Goal: Information Seeking & Learning: Learn about a topic

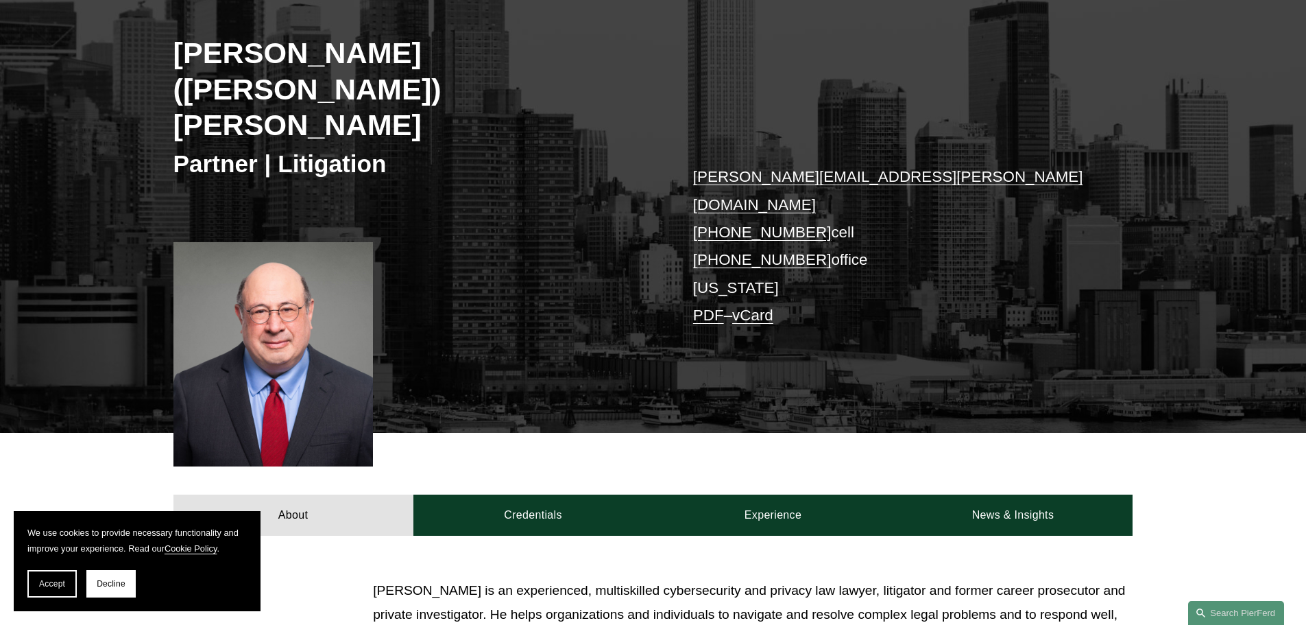
scroll to position [206, 0]
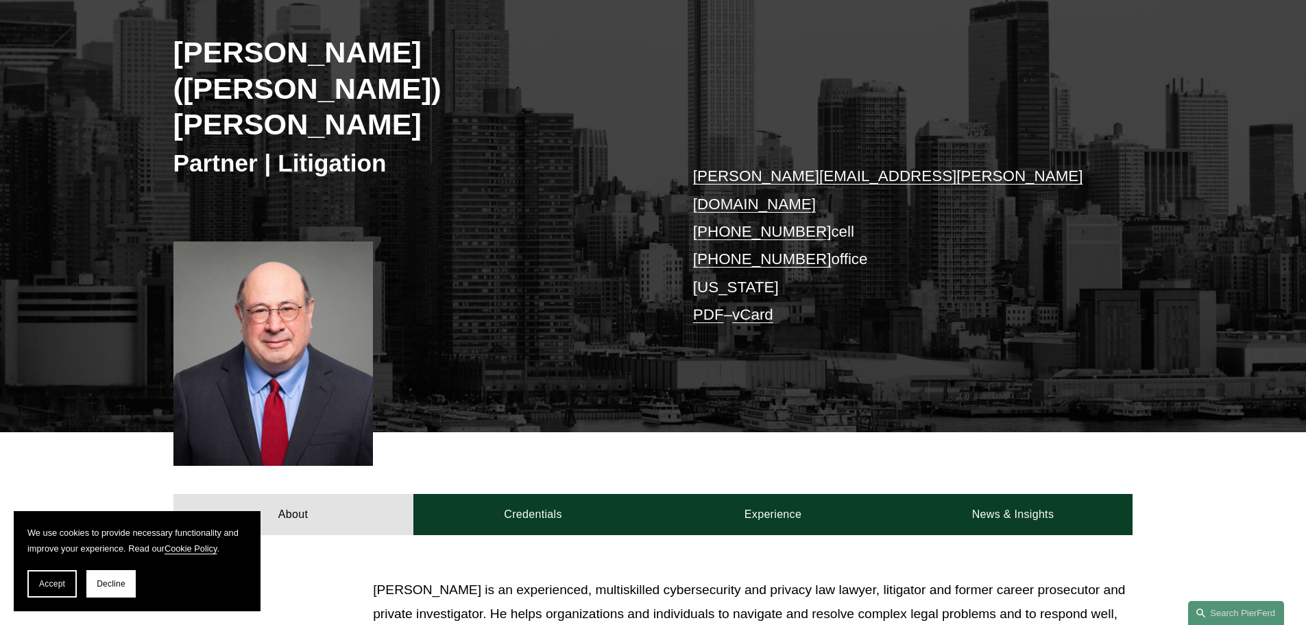
drag, startPoint x: 45, startPoint y: 590, endPoint x: 53, endPoint y: 588, distance: 8.7
click at [49, 590] on button "Accept" at bounding box center [51, 583] width 49 height 27
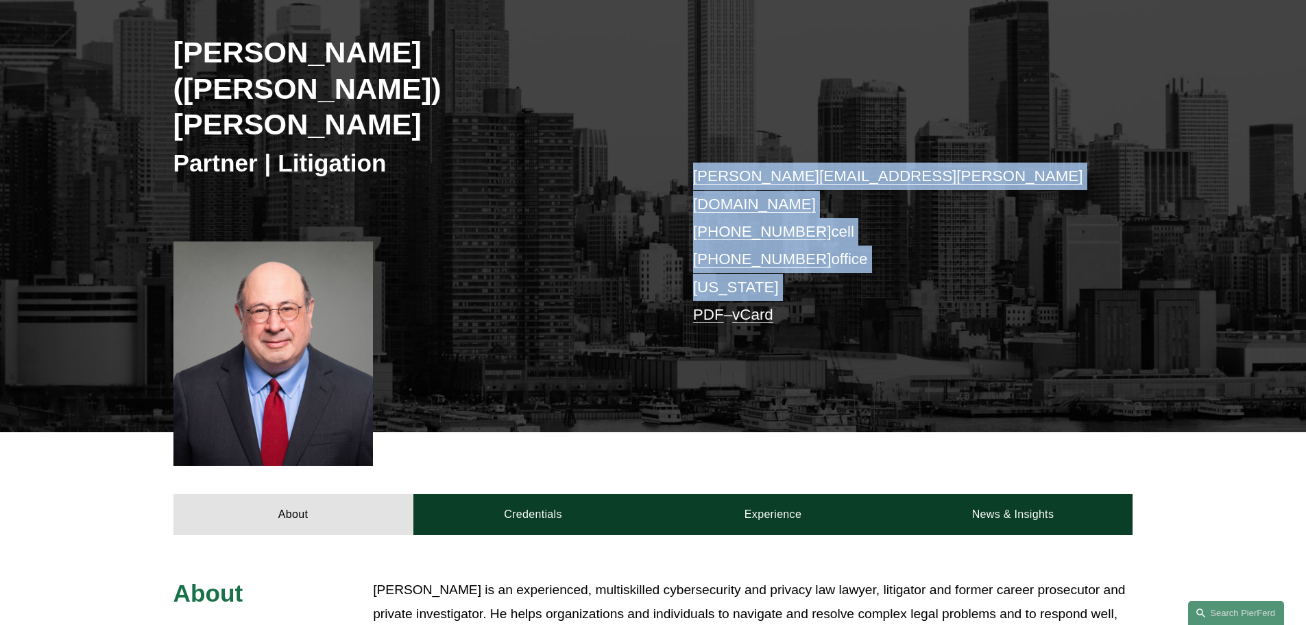
drag, startPoint x: 519, startPoint y: 226, endPoint x: 577, endPoint y: 298, distance: 93.2
click at [577, 298] on div "[PERSON_NAME] ([PERSON_NAME]) [PERSON_NAME] Partner | Litigation [PERSON_NAME][…" at bounding box center [653, 192] width 1306 height 480
click at [581, 279] on div "[PERSON_NAME] ([PERSON_NAME]) [PERSON_NAME] Partner | Litigation [PERSON_NAME][…" at bounding box center [653, 192] width 1306 height 480
click at [578, 274] on div "[PERSON_NAME] ([PERSON_NAME]) [PERSON_NAME] Partner | Litigation [PERSON_NAME][…" at bounding box center [653, 192] width 1306 height 480
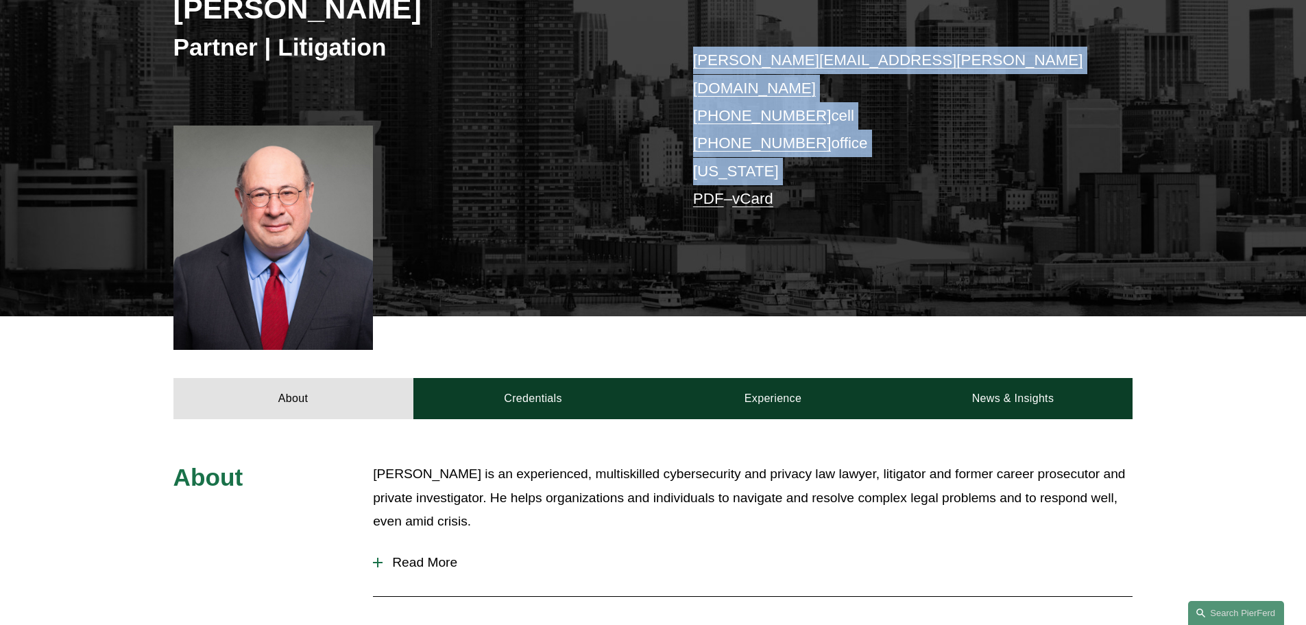
scroll to position [343, 0]
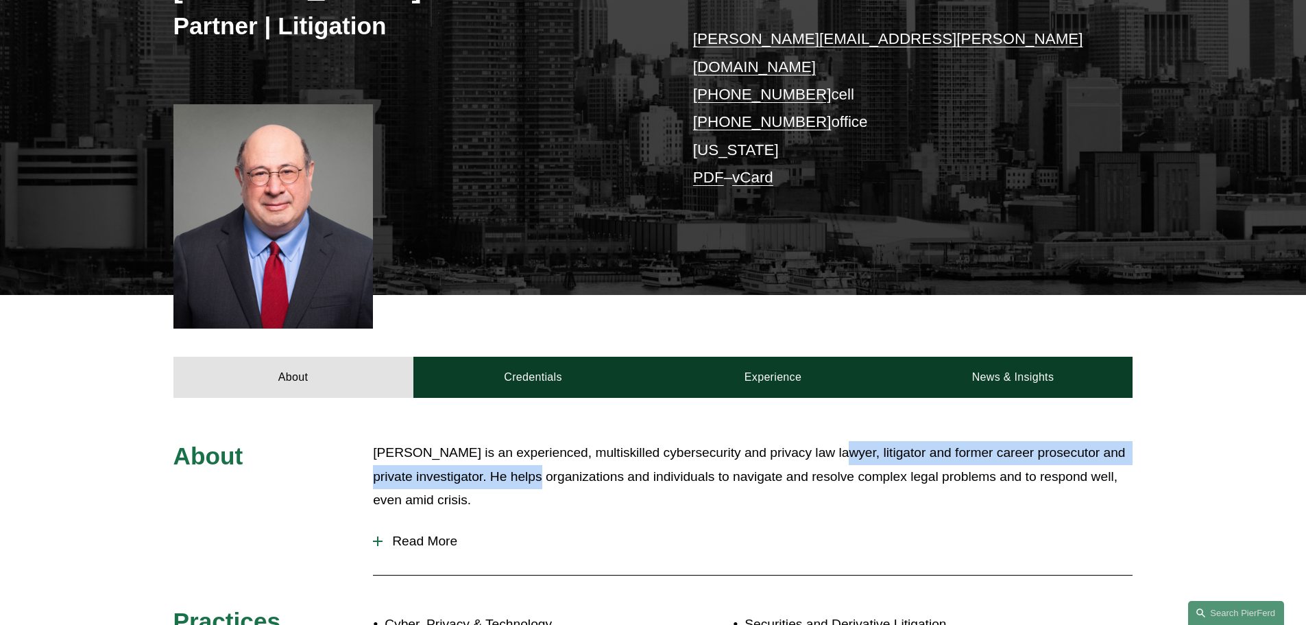
drag, startPoint x: 824, startPoint y: 369, endPoint x: 525, endPoint y: 378, distance: 299.1
click at [525, 441] on p "[PERSON_NAME] is an experienced, multiskilled cybersecurity and privacy law law…" at bounding box center [753, 476] width 760 height 71
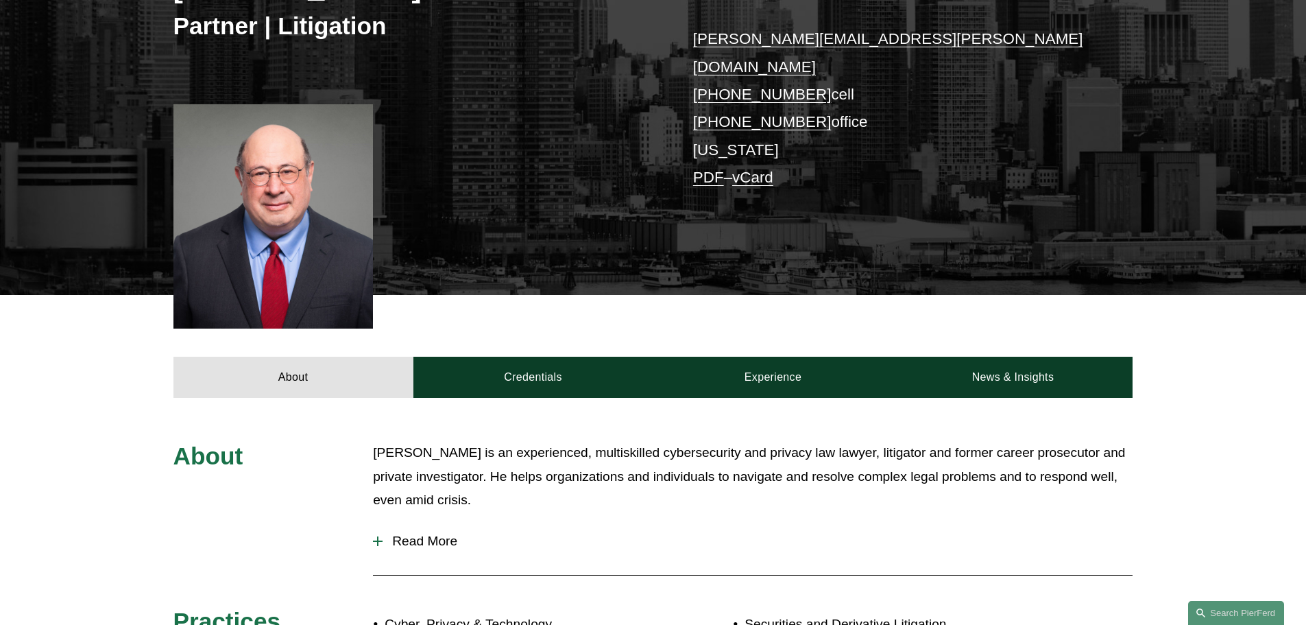
click at [839, 523] on div "Read More His primary practice areas include: Data Incident Response Cybersecur…" at bounding box center [753, 543] width 760 height 41
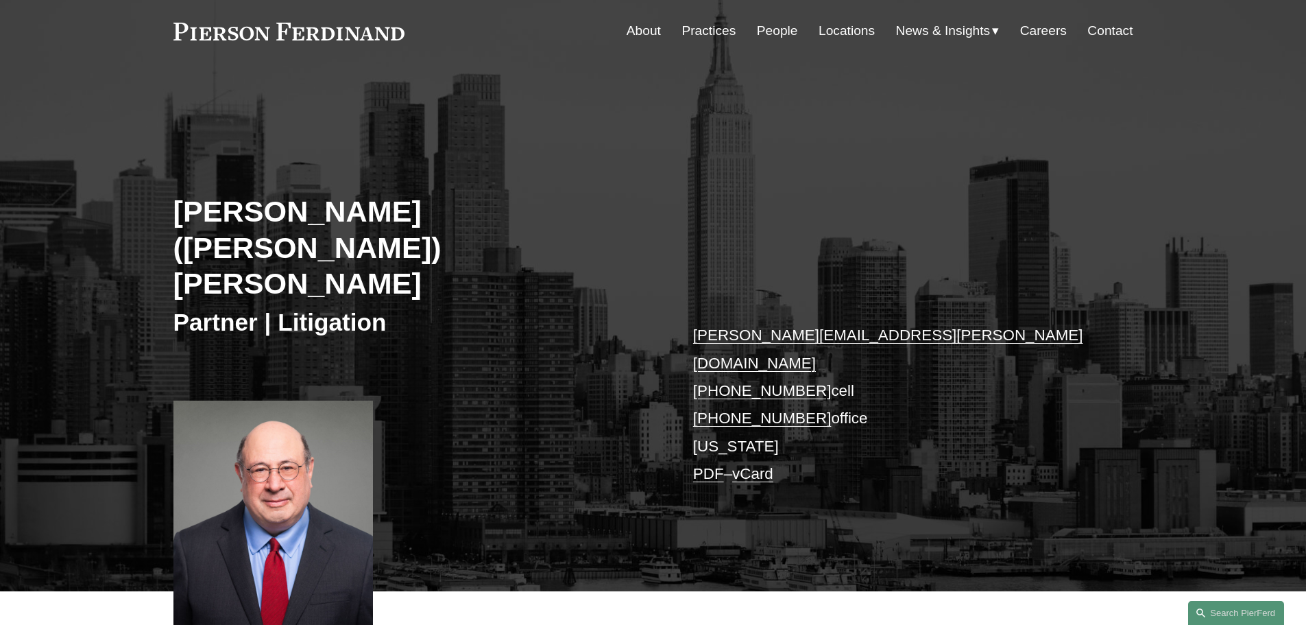
scroll to position [0, 0]
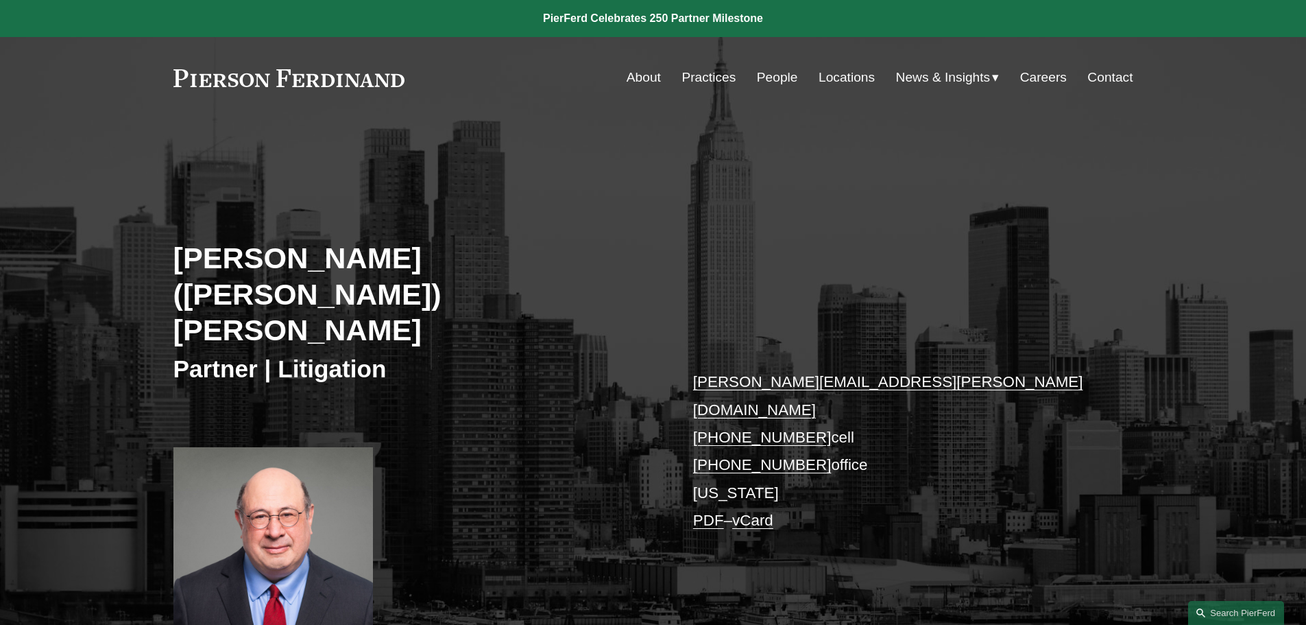
click at [580, 246] on h2 "[PERSON_NAME] ([PERSON_NAME]) [PERSON_NAME]" at bounding box center [413, 294] width 480 height 108
click at [635, 256] on h2 "[PERSON_NAME] ([PERSON_NAME]) [PERSON_NAME]" at bounding box center [413, 294] width 480 height 108
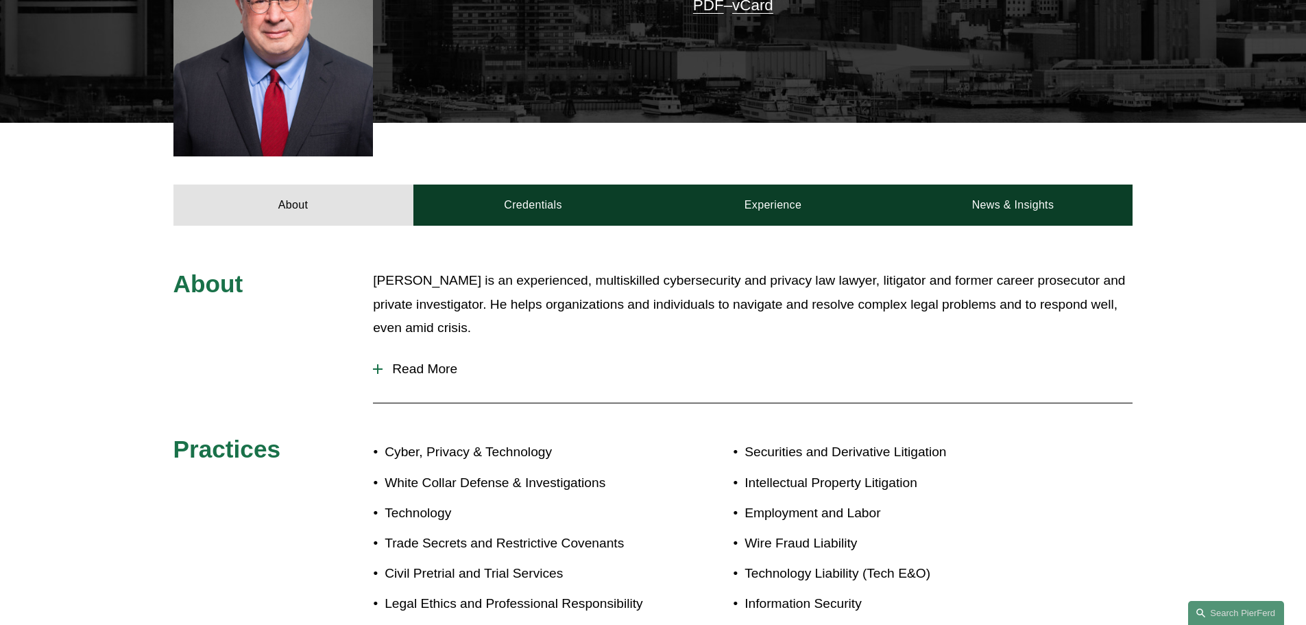
scroll to position [480, 0]
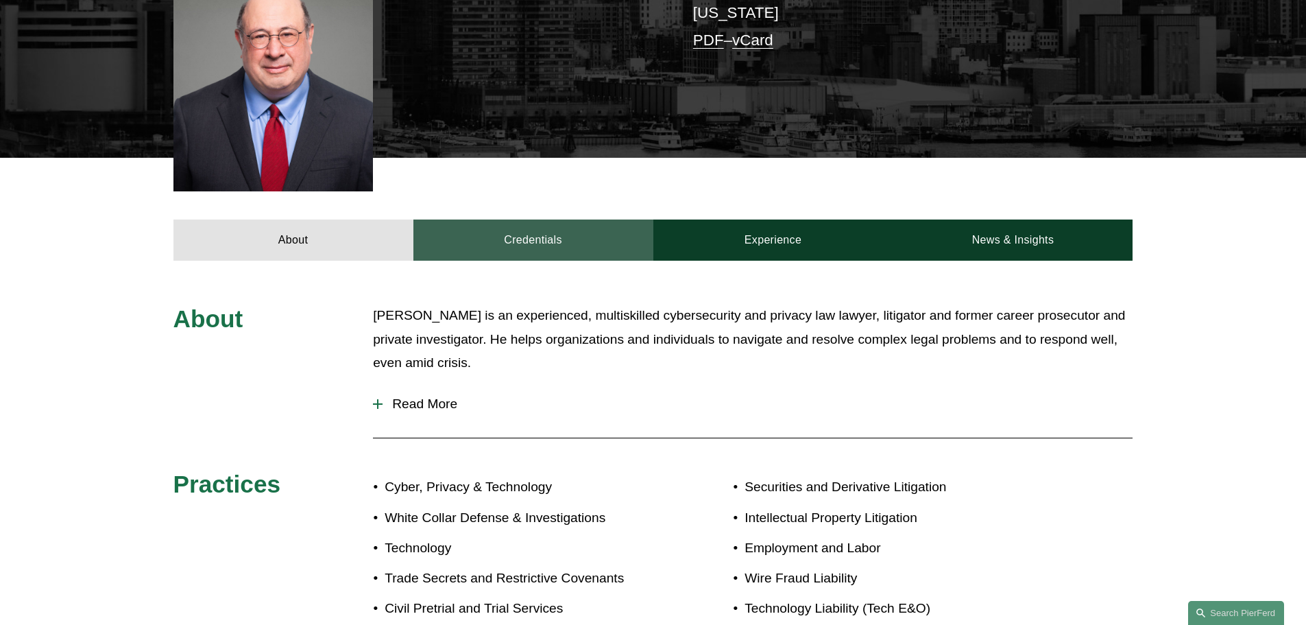
click at [557, 219] on link "Credentials" at bounding box center [533, 239] width 240 height 41
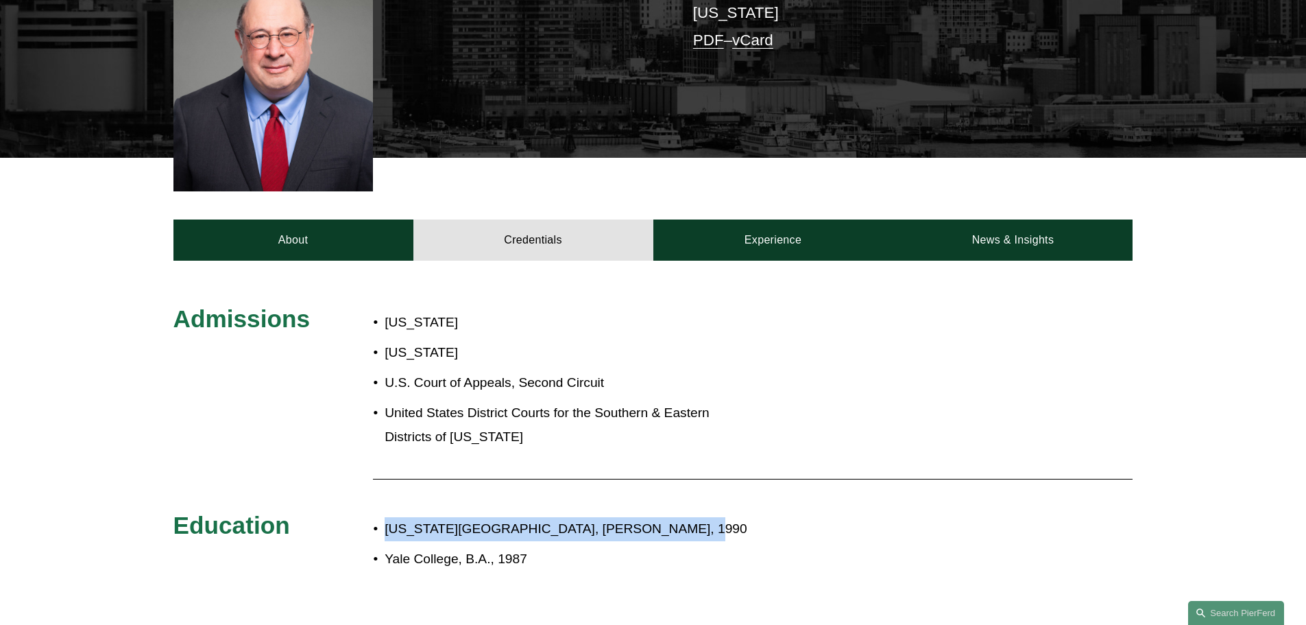
drag, startPoint x: 376, startPoint y: 444, endPoint x: 682, endPoint y: 448, distance: 305.2
click at [682, 517] on p "[US_STATE][GEOGRAPHIC_DATA], [PERSON_NAME], 1990" at bounding box center [699, 529] width 628 height 24
click at [780, 517] on p "[US_STATE][GEOGRAPHIC_DATA], [PERSON_NAME], 1990" at bounding box center [699, 529] width 628 height 24
click at [763, 517] on ul "[US_STATE][GEOGRAPHIC_DATA], [PERSON_NAME], 1990 [GEOGRAPHIC_DATA], B.A., 1987" at bounding box center [693, 544] width 640 height 54
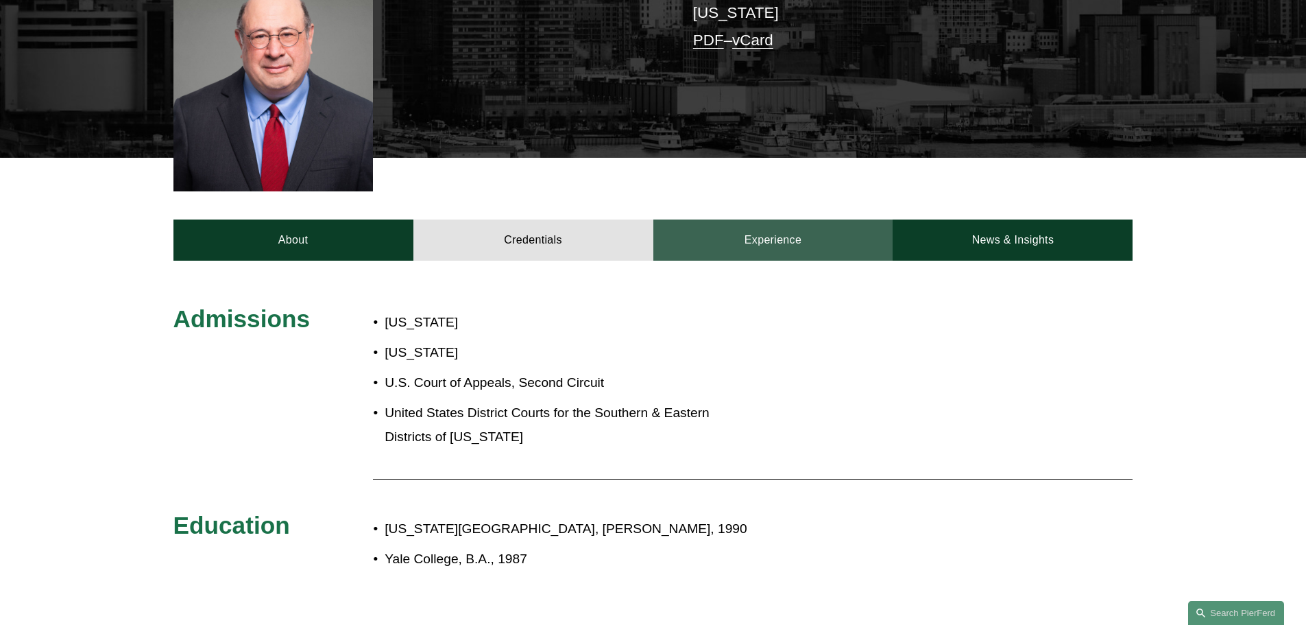
click at [771, 219] on link "Experience" at bounding box center [773, 239] width 240 height 41
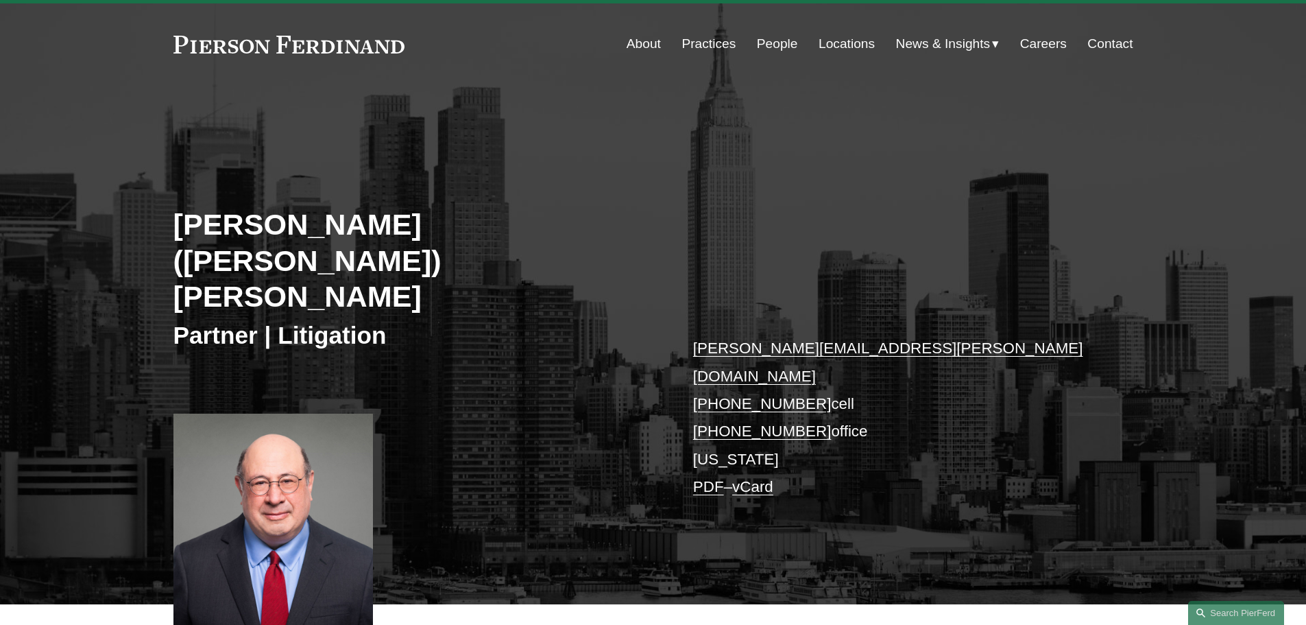
scroll to position [0, 0]
